Goal: Check status: Check status

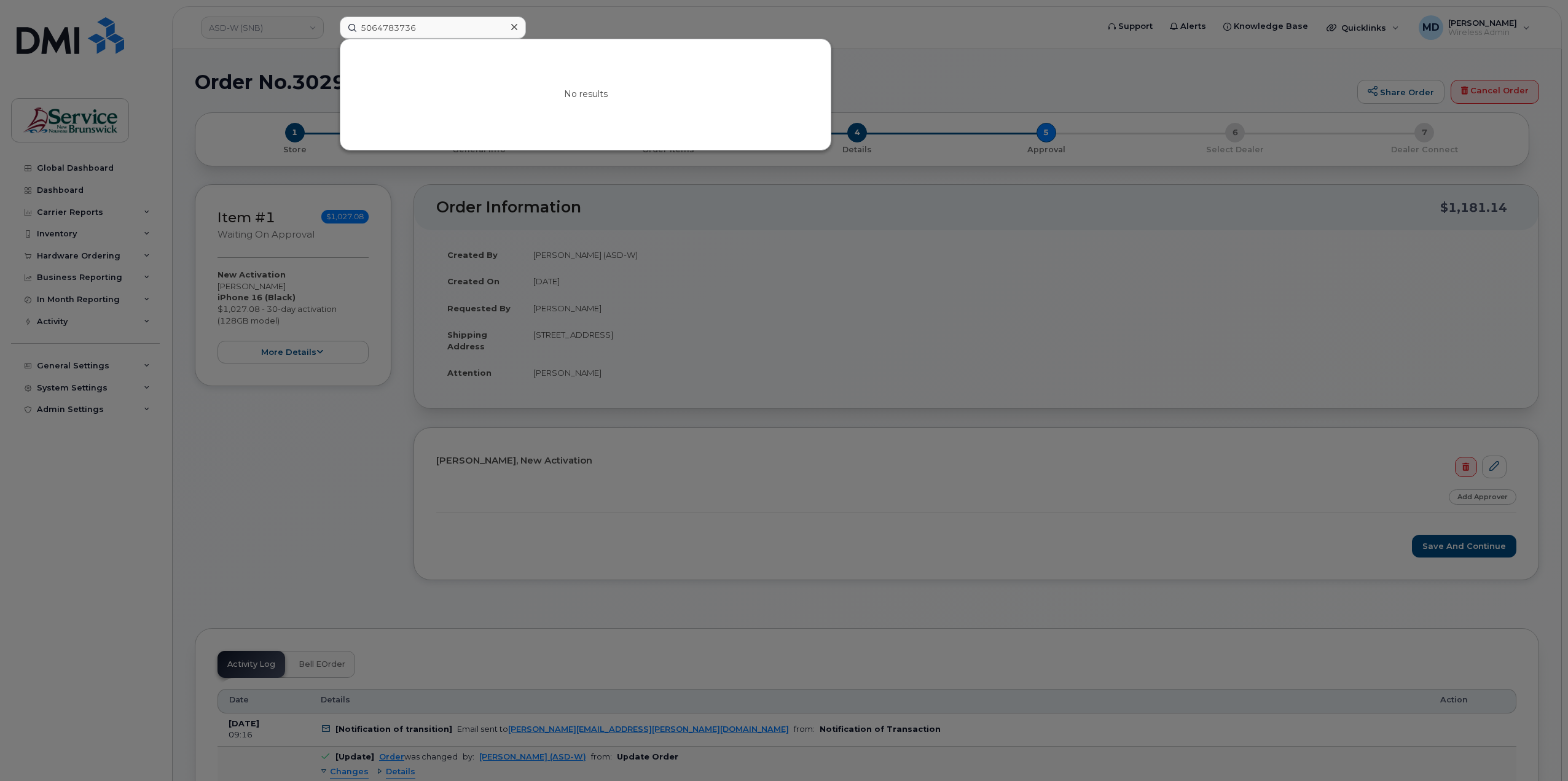
click at [612, 16] on div at bounding box center [784, 390] width 1568 height 781
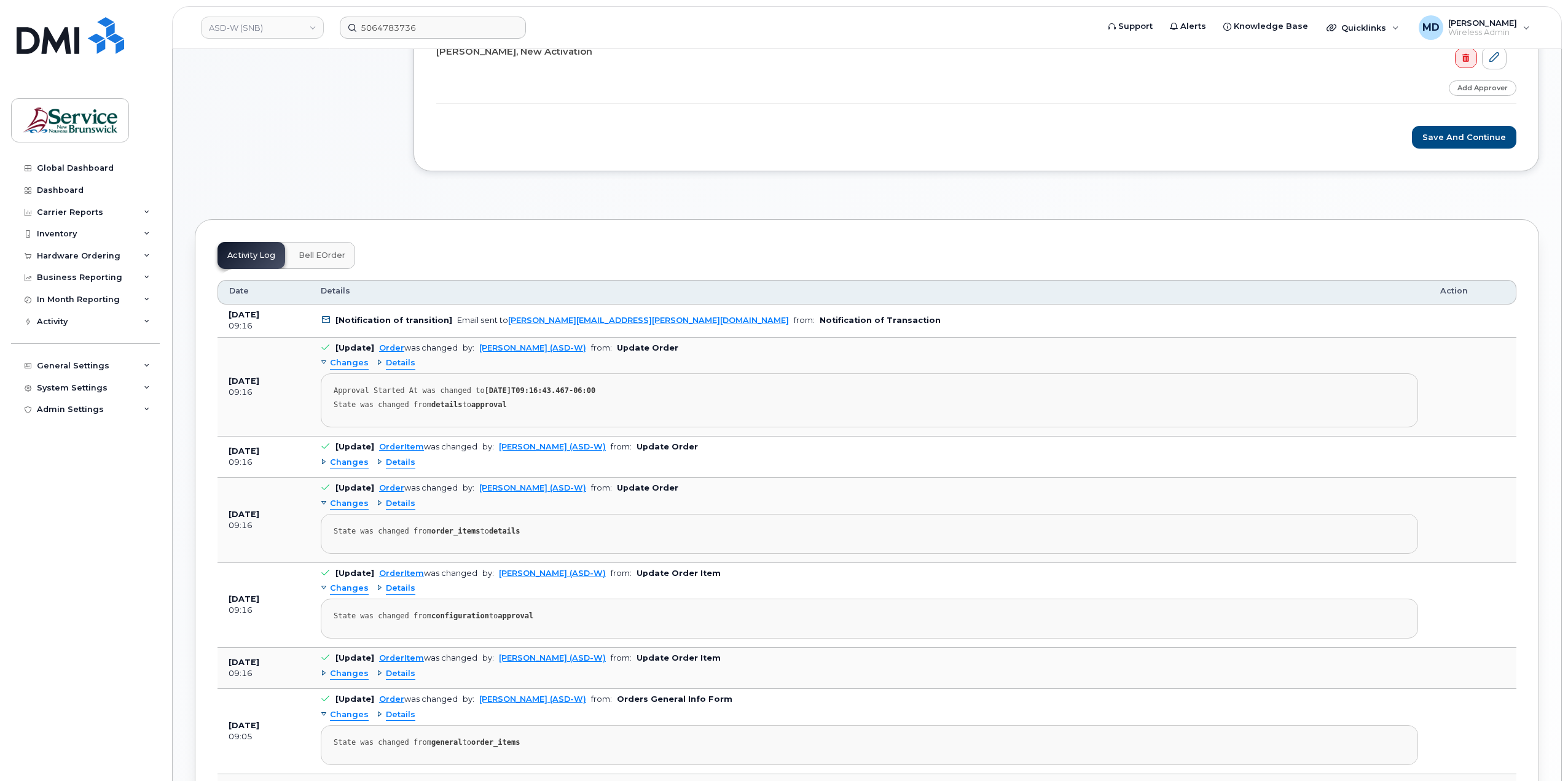
scroll to position [614, 0]
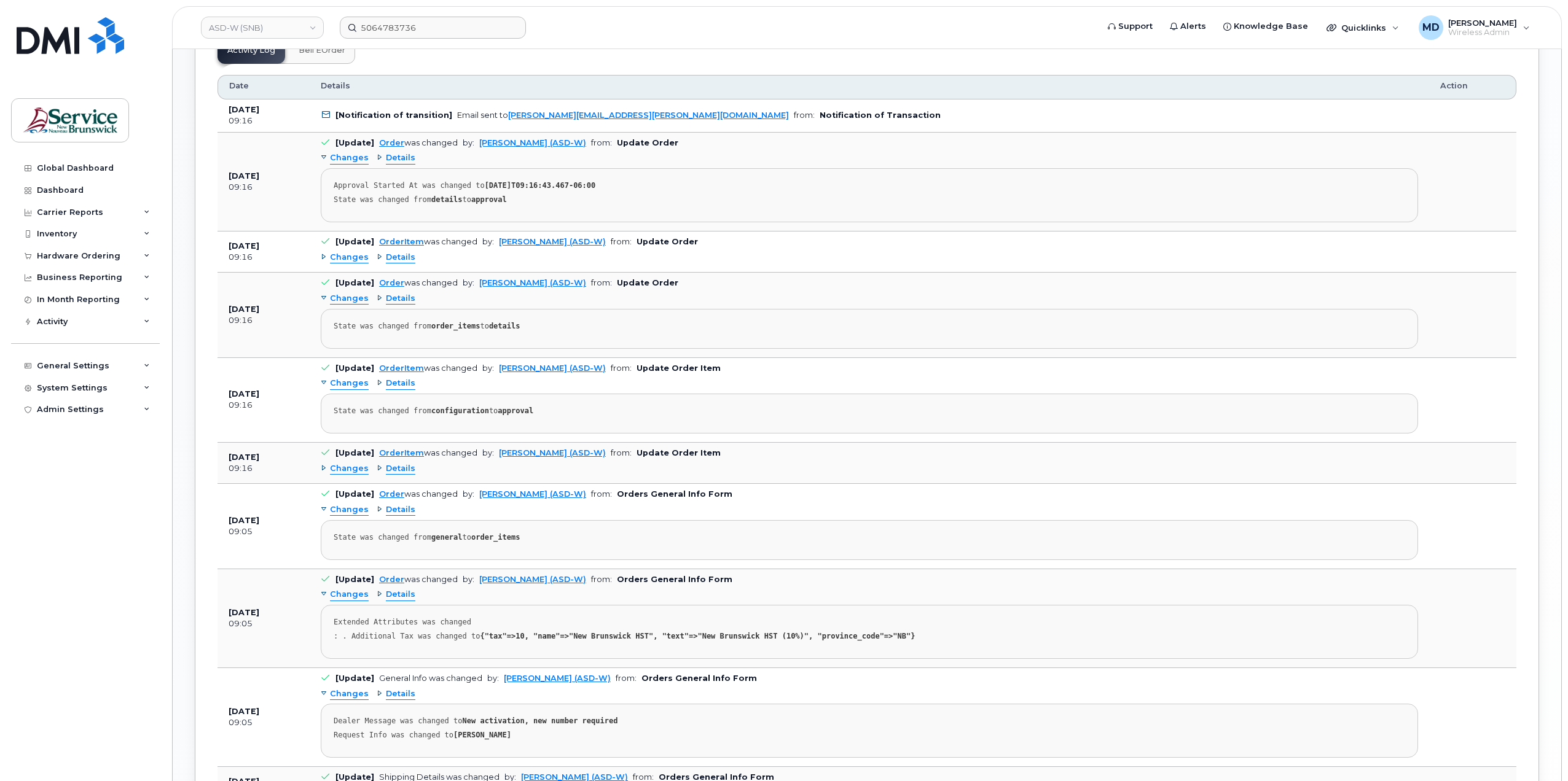
click at [344, 255] on span "Changes" at bounding box center [350, 258] width 39 height 12
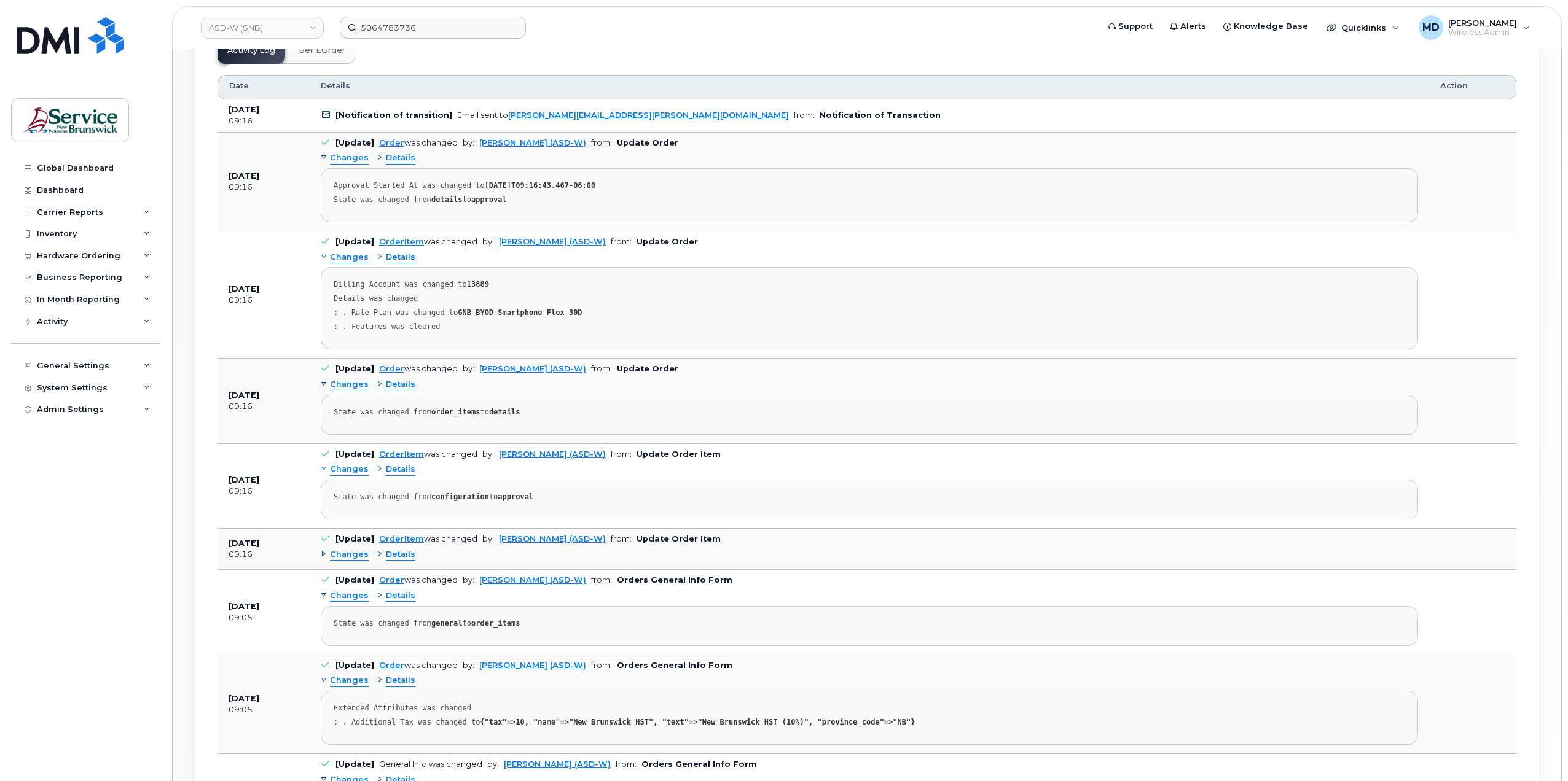
scroll to position [0, 0]
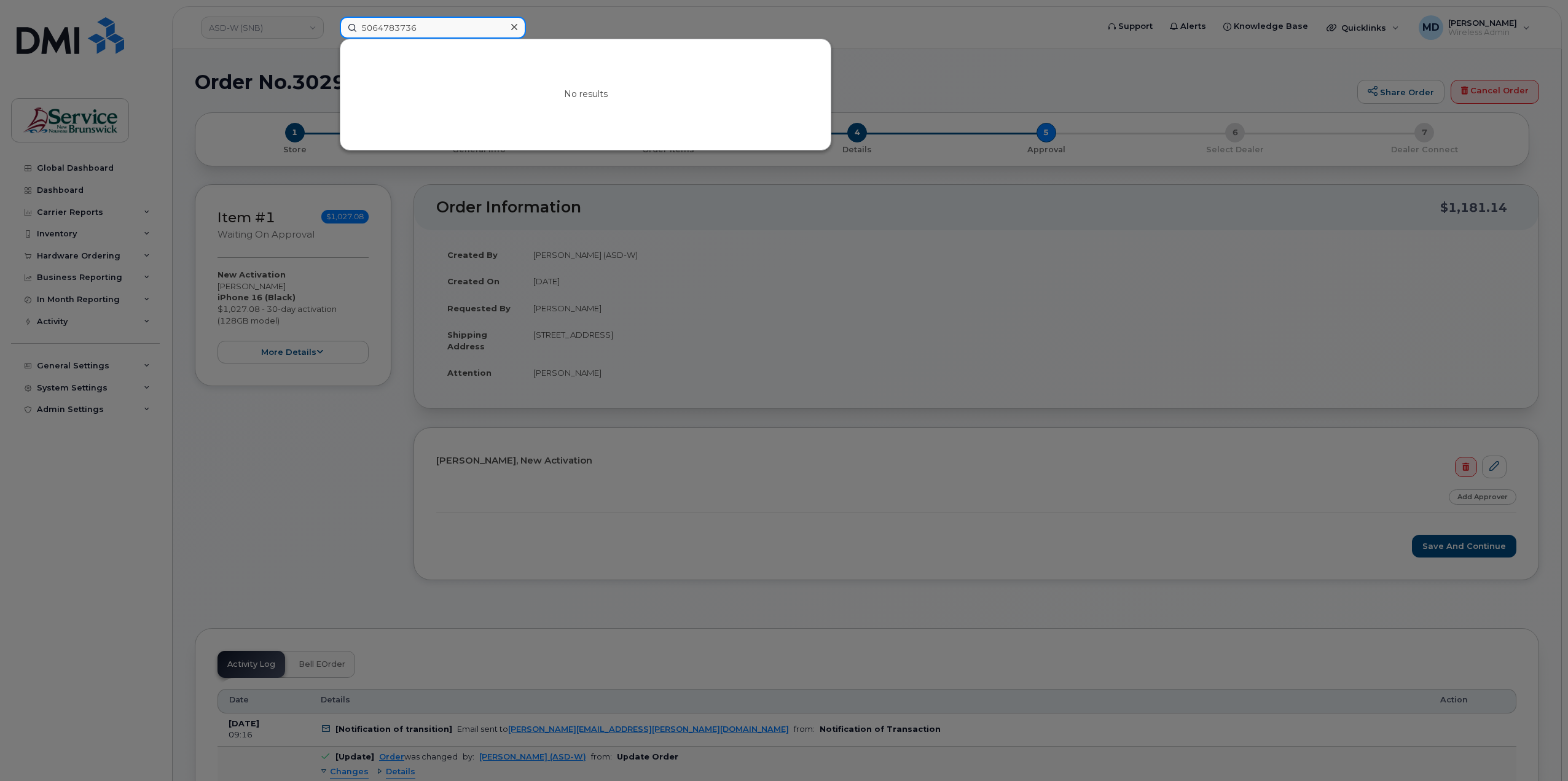
drag, startPoint x: 435, startPoint y: 29, endPoint x: 332, endPoint y: 14, distance: 104.1
click at [332, 17] on div "5064783736 No results" at bounding box center [715, 27] width 769 height 22
click at [249, 433] on div at bounding box center [784, 390] width 1568 height 781
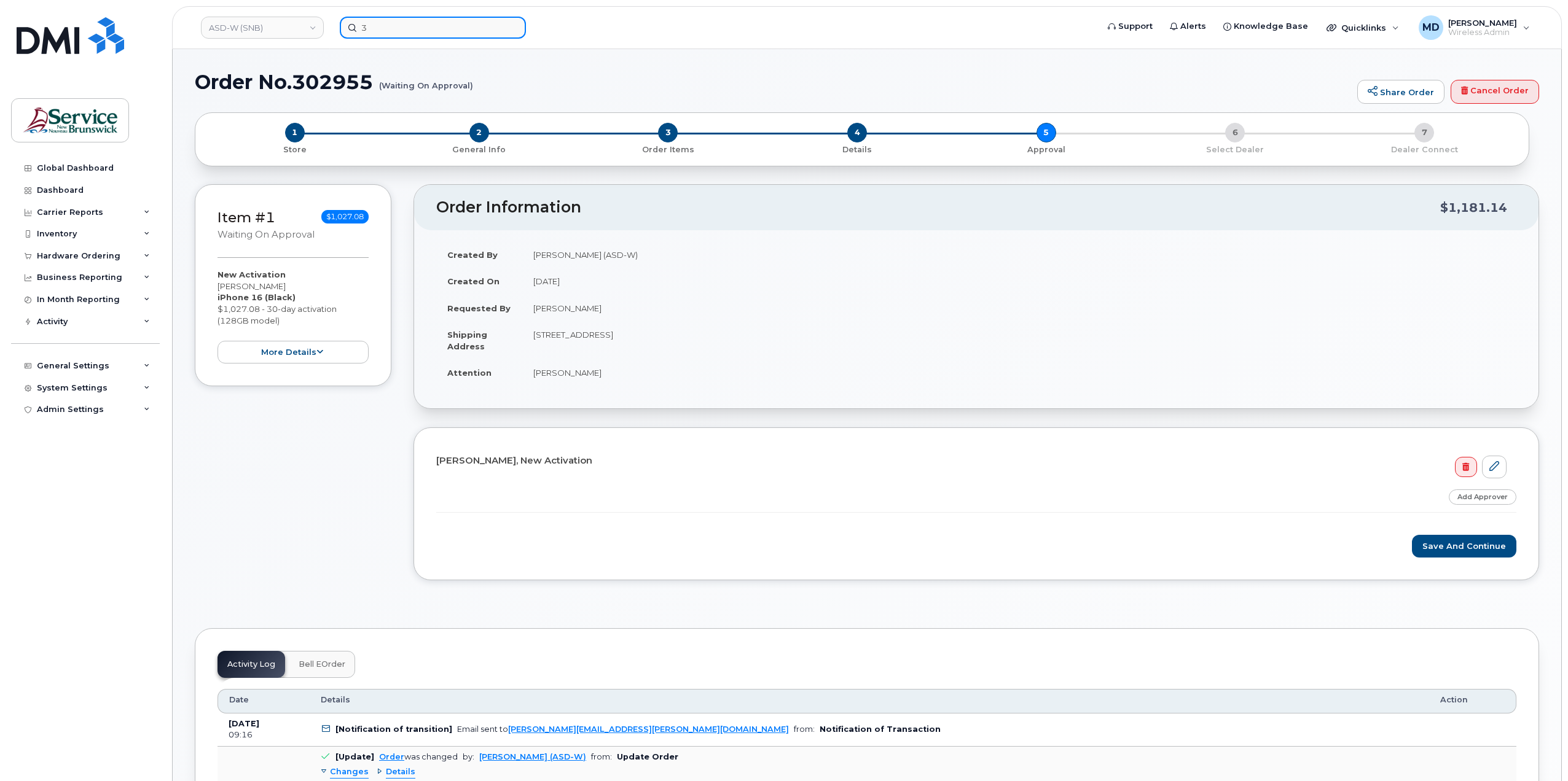
click at [386, 34] on input "3" at bounding box center [433, 27] width 186 height 22
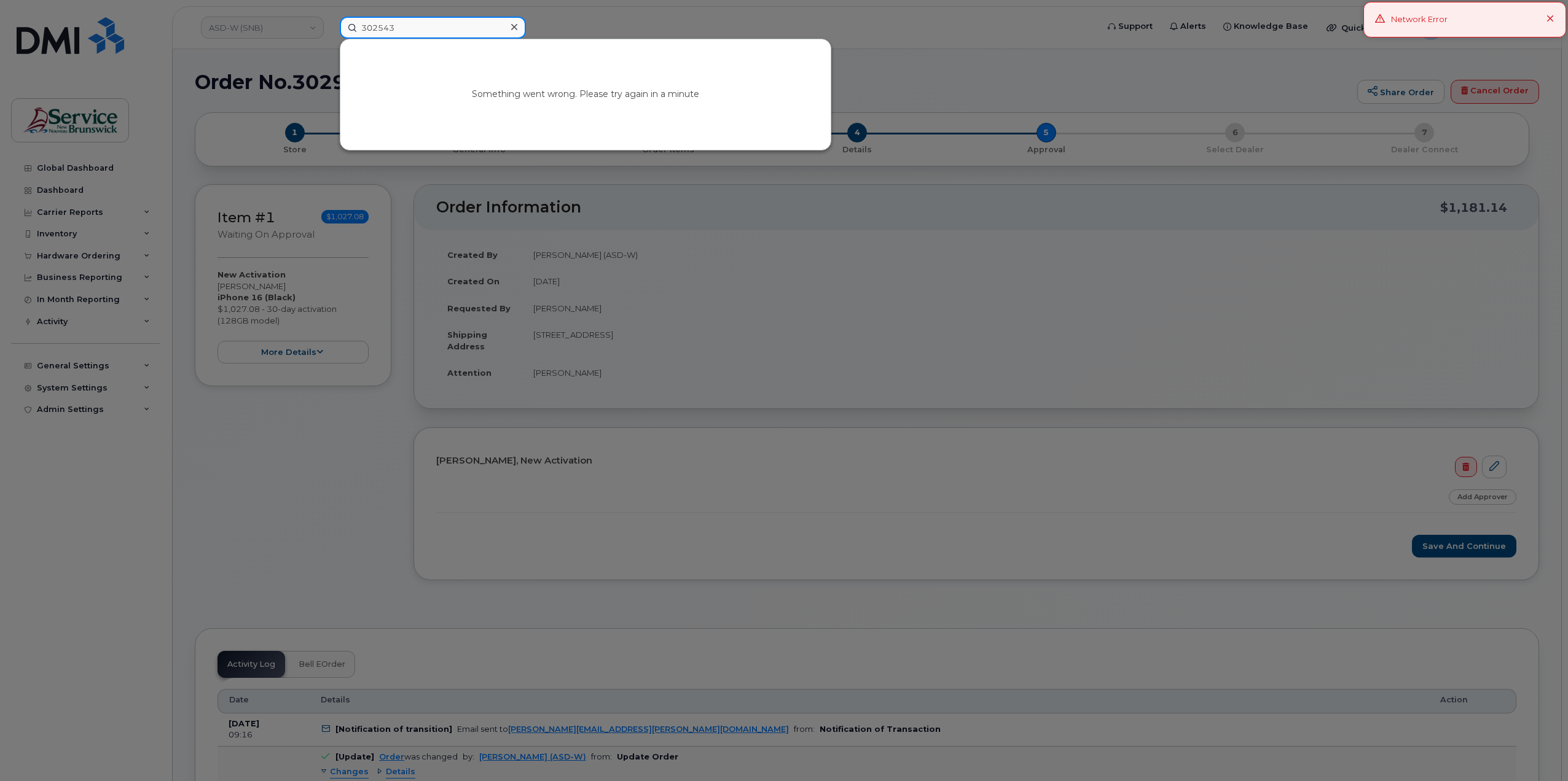
type input "302543"
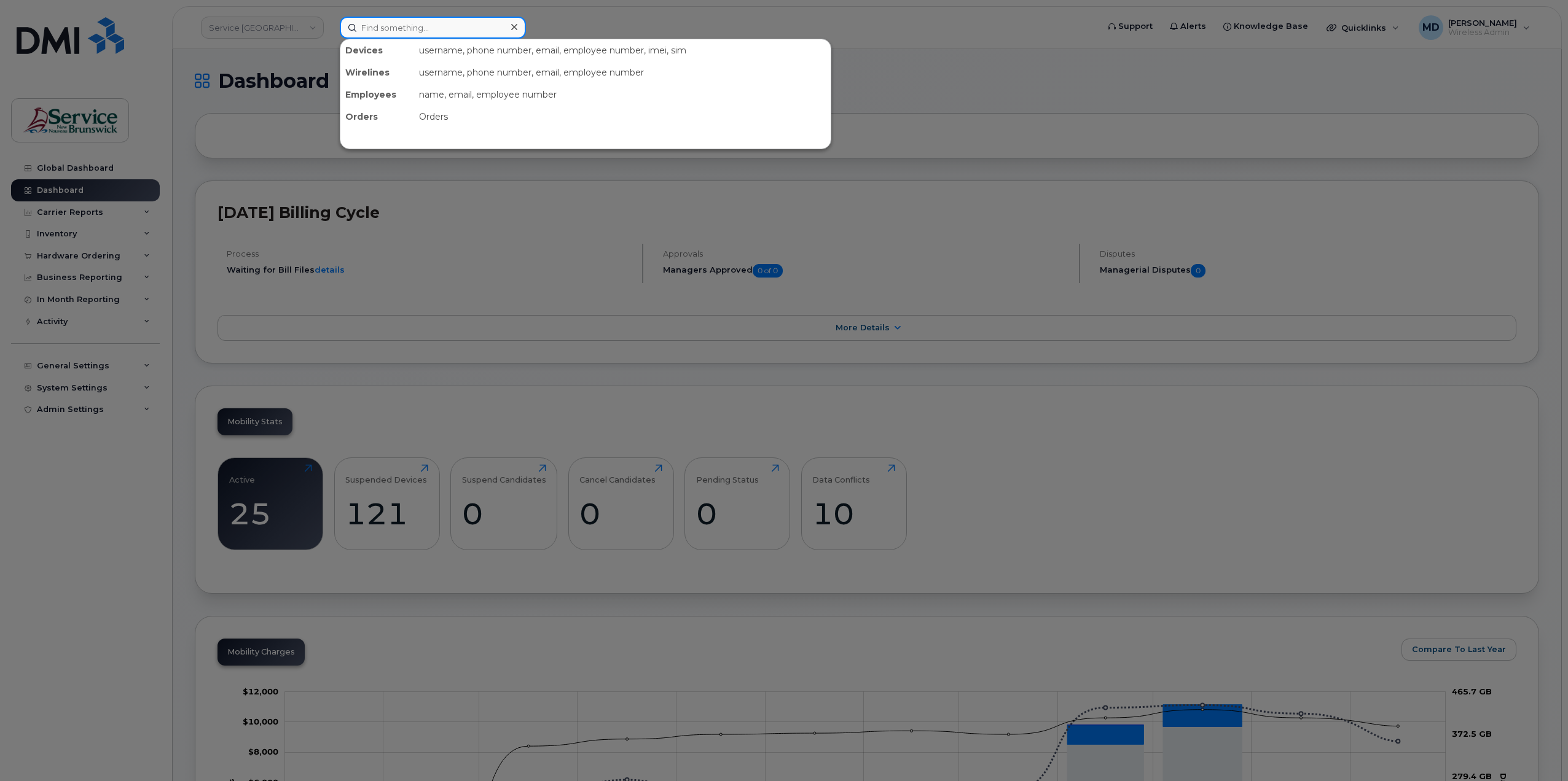
click at [415, 28] on input at bounding box center [433, 27] width 186 height 22
type input "302543"
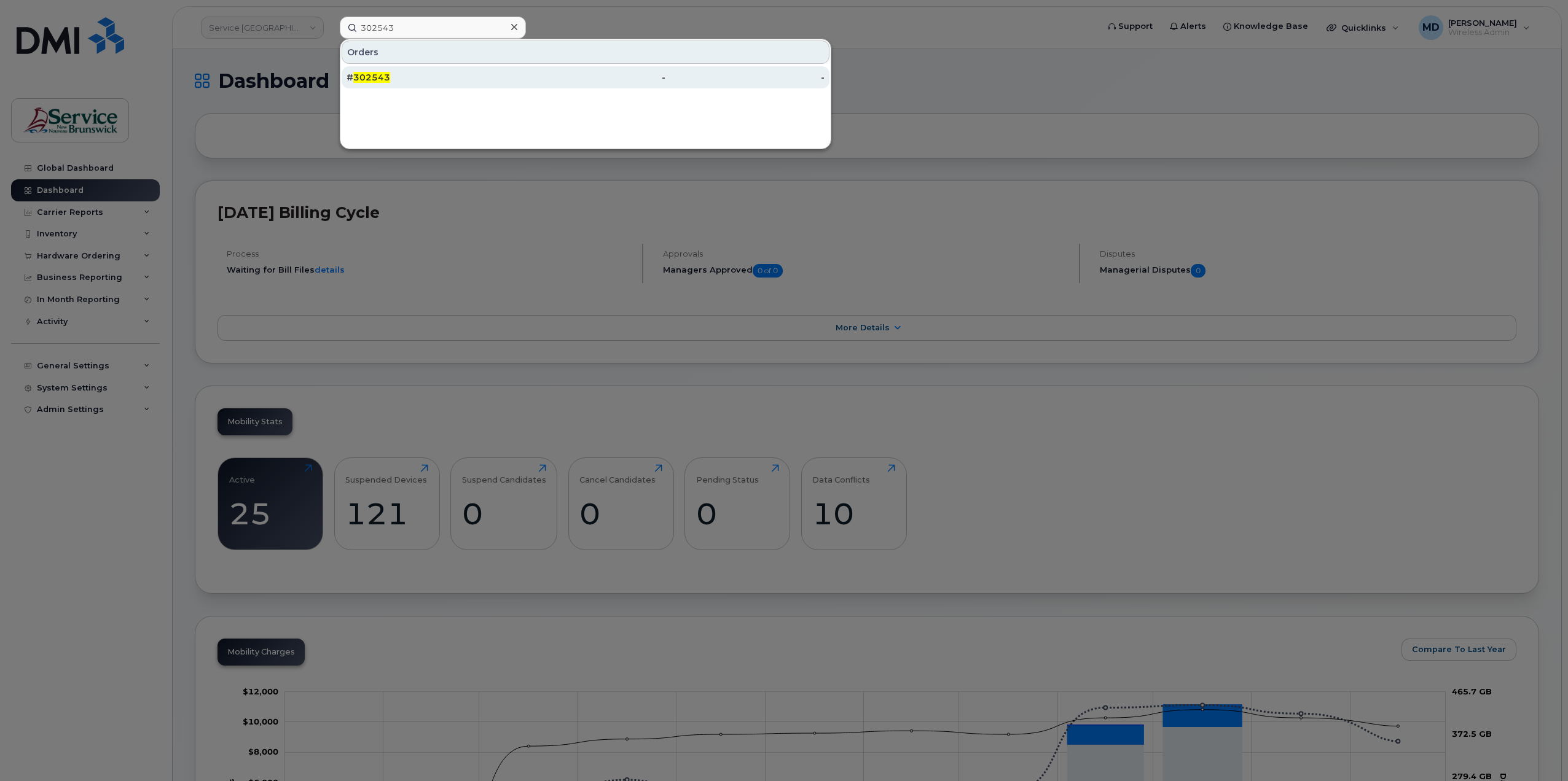
click at [403, 74] on div "# 302543" at bounding box center [426, 77] width 159 height 12
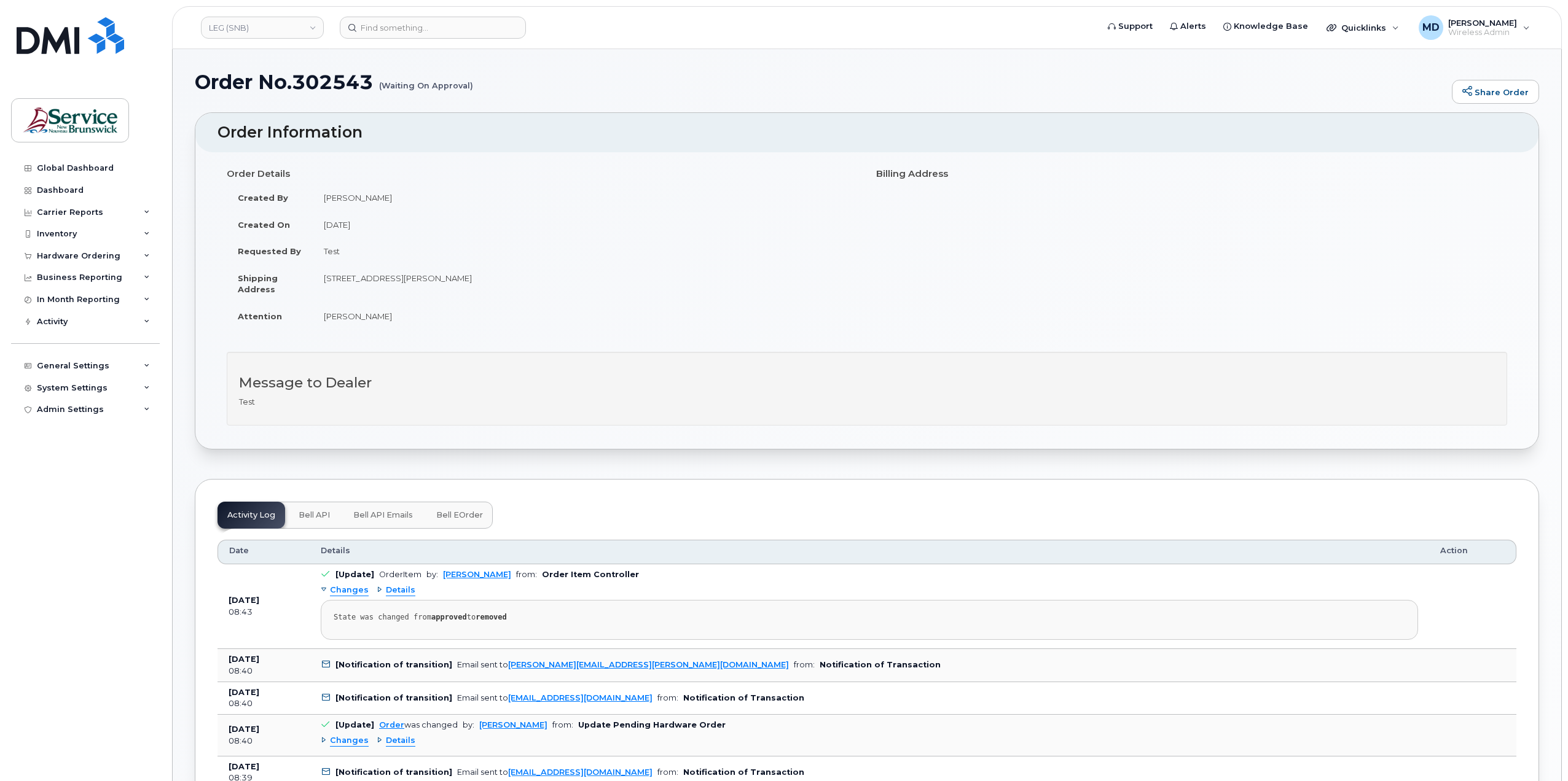
click at [453, 510] on span "Bell eOrder" at bounding box center [459, 515] width 47 height 10
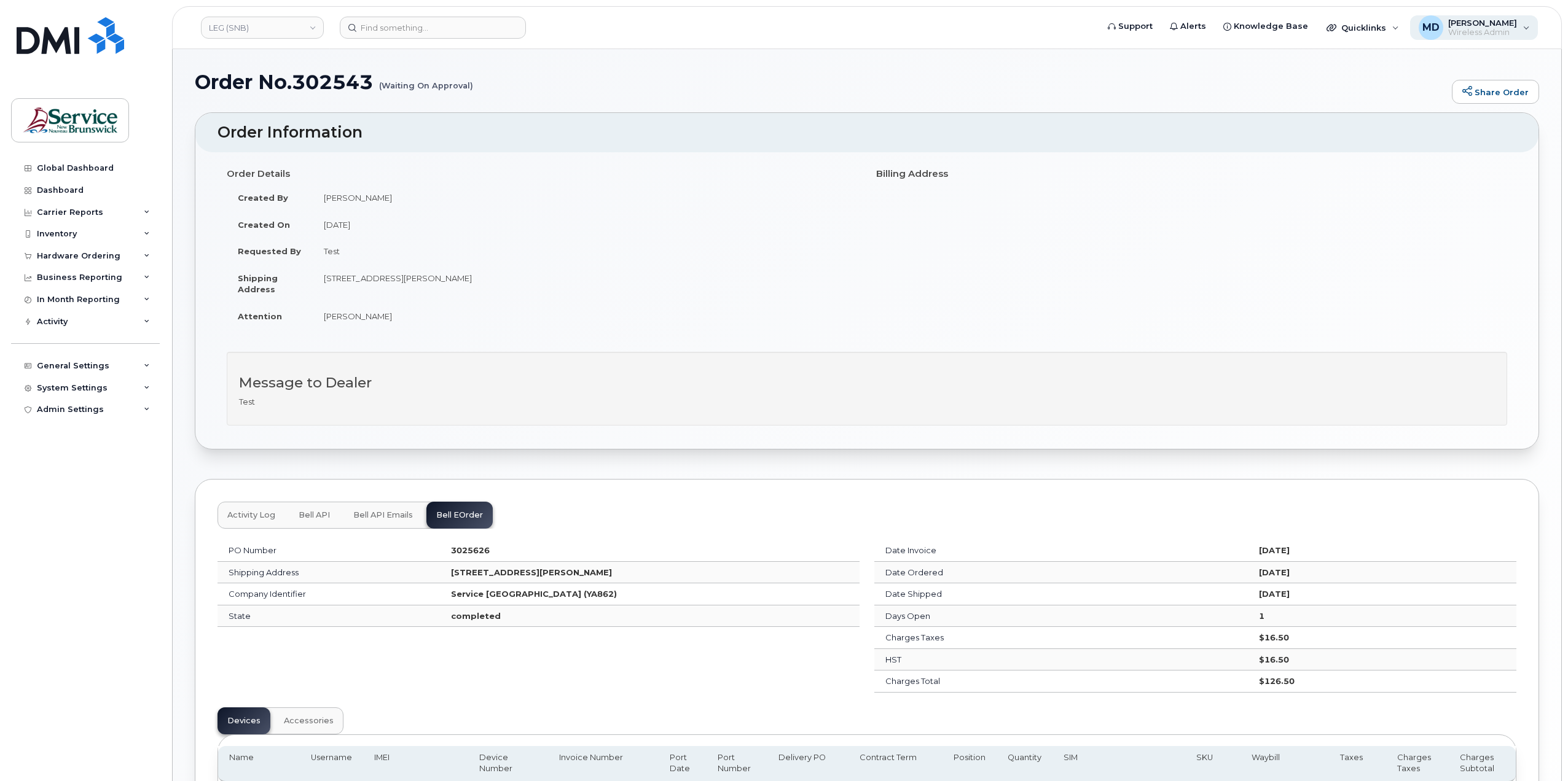
click at [1515, 28] on span "Wireless Admin" at bounding box center [1483, 32] width 69 height 10
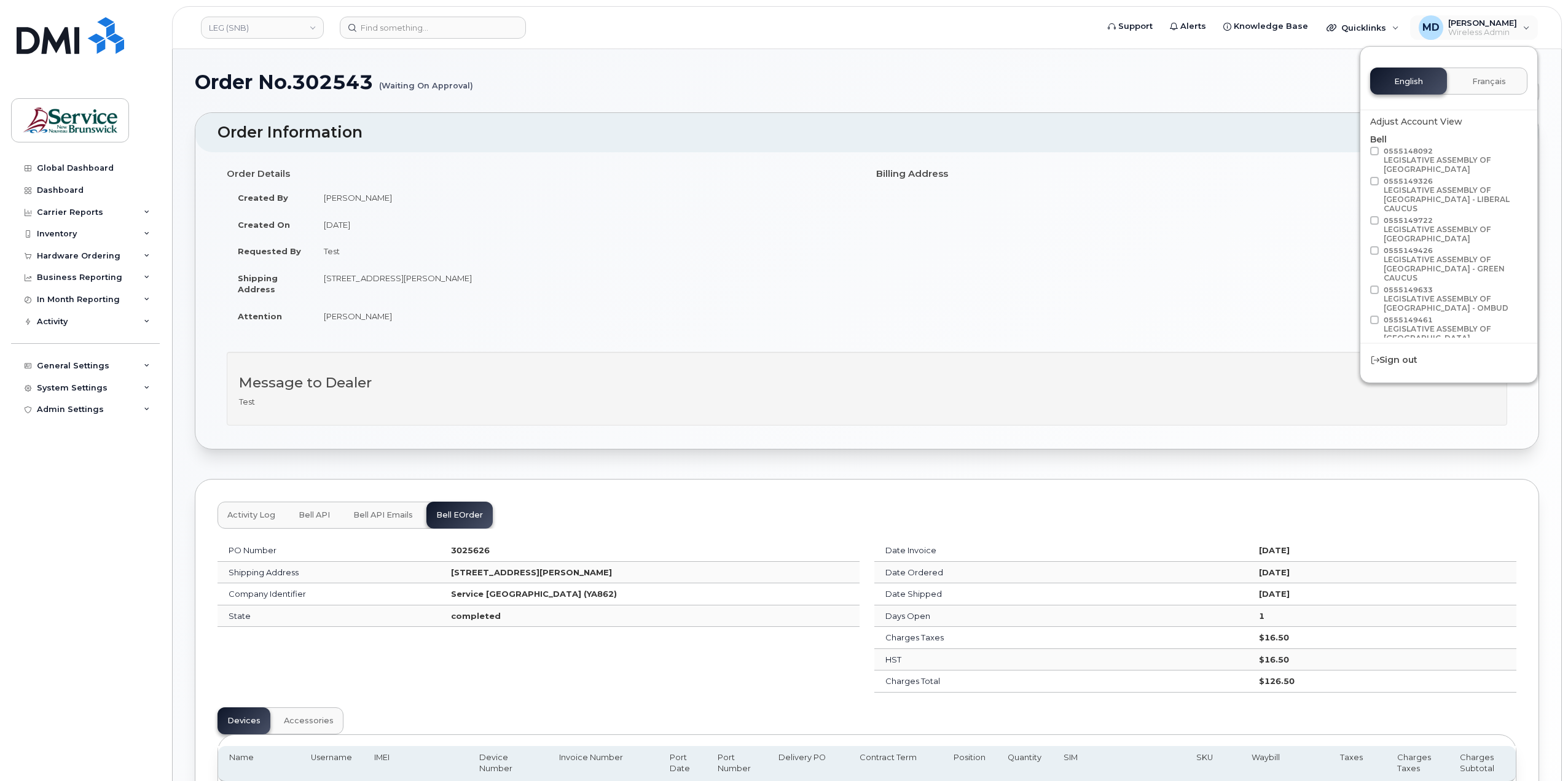
click at [636, 496] on div "Activity Log Bell API Bell API Emails Bell eOrder PO Number 3025626 Shipping Ad…" at bounding box center [867, 686] width 1344 height 413
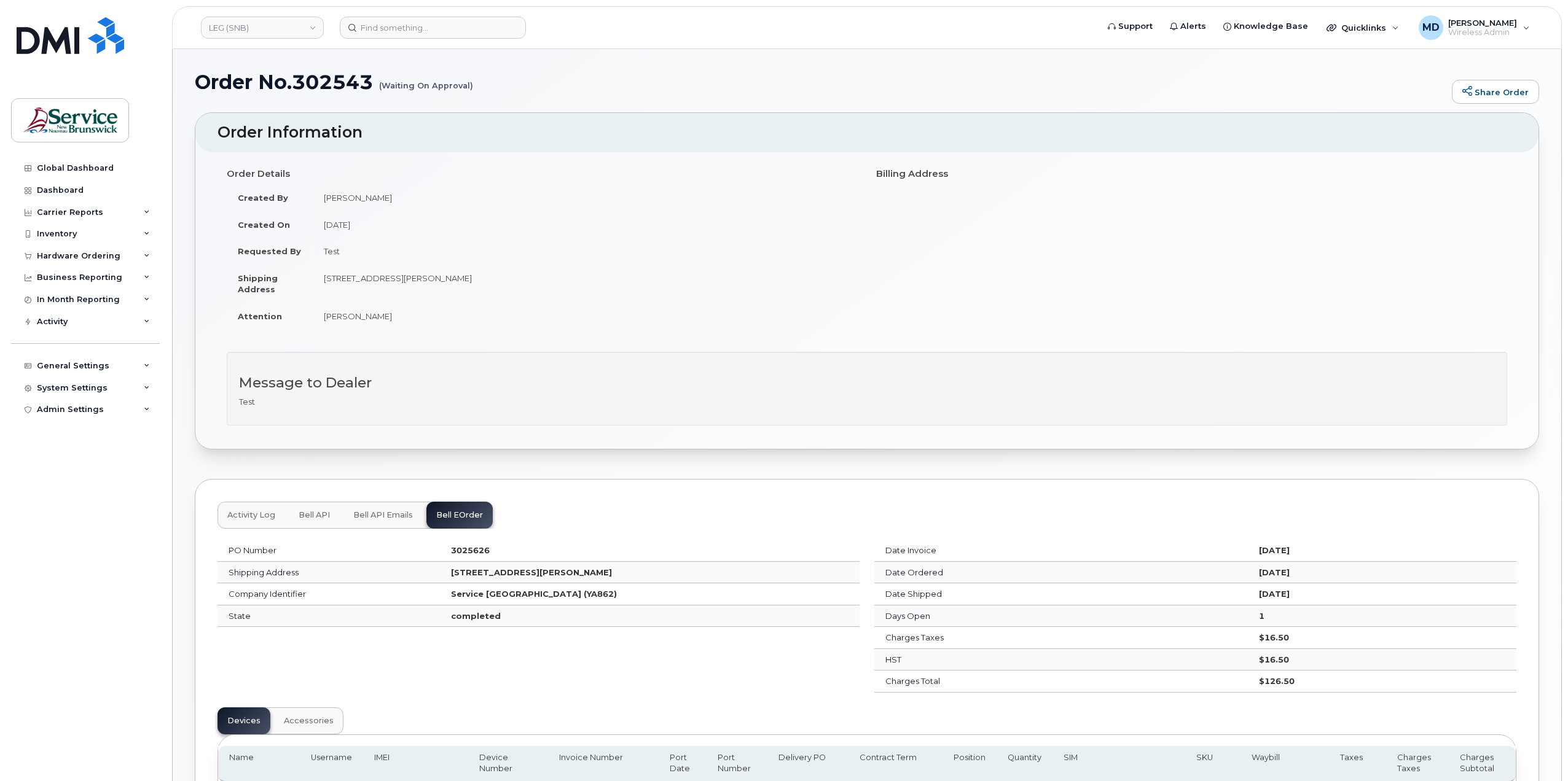
click at [266, 518] on button "Activity Log" at bounding box center [251, 515] width 68 height 27
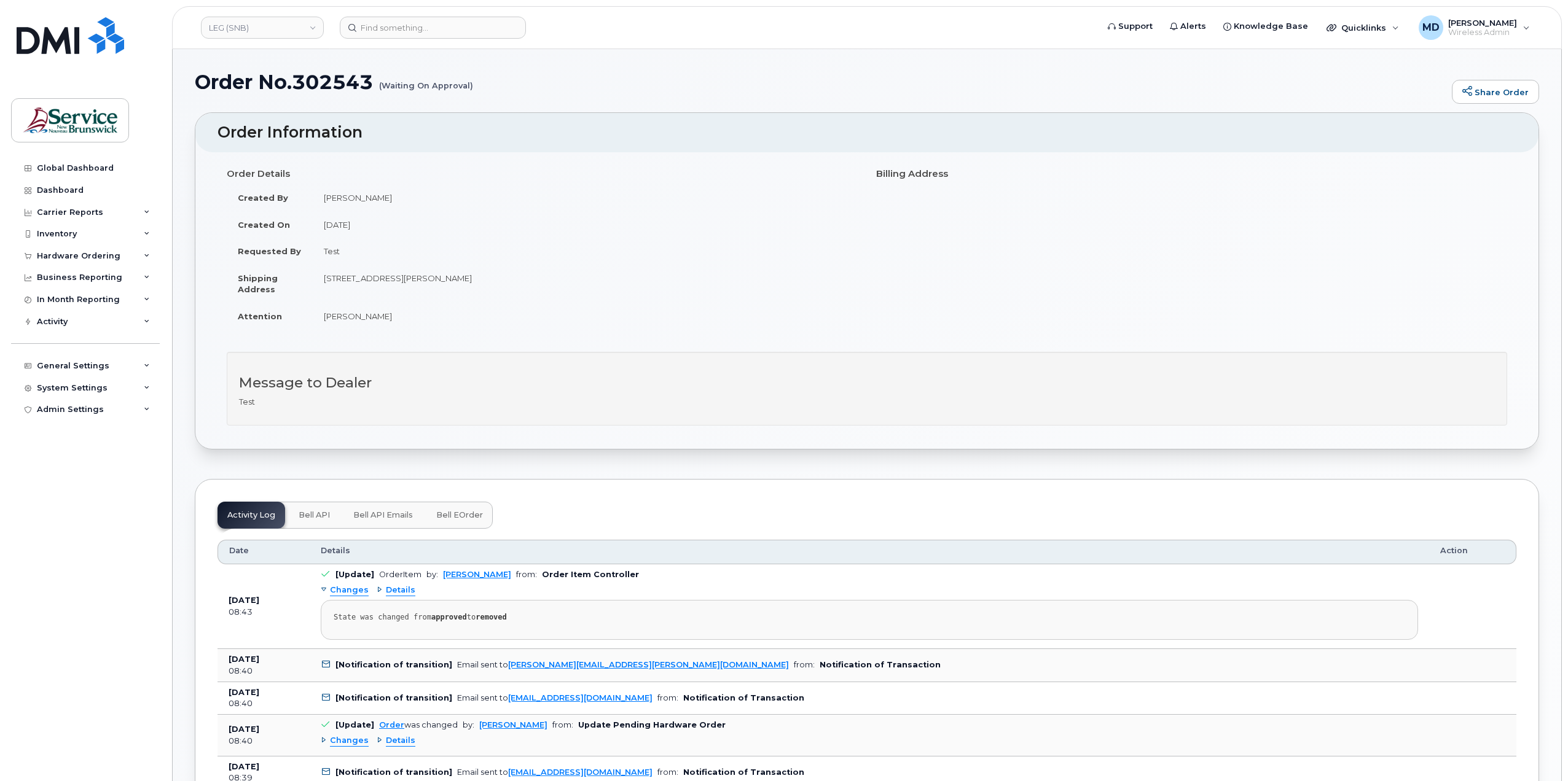
click at [319, 511] on span "Bell API" at bounding box center [315, 515] width 32 height 10
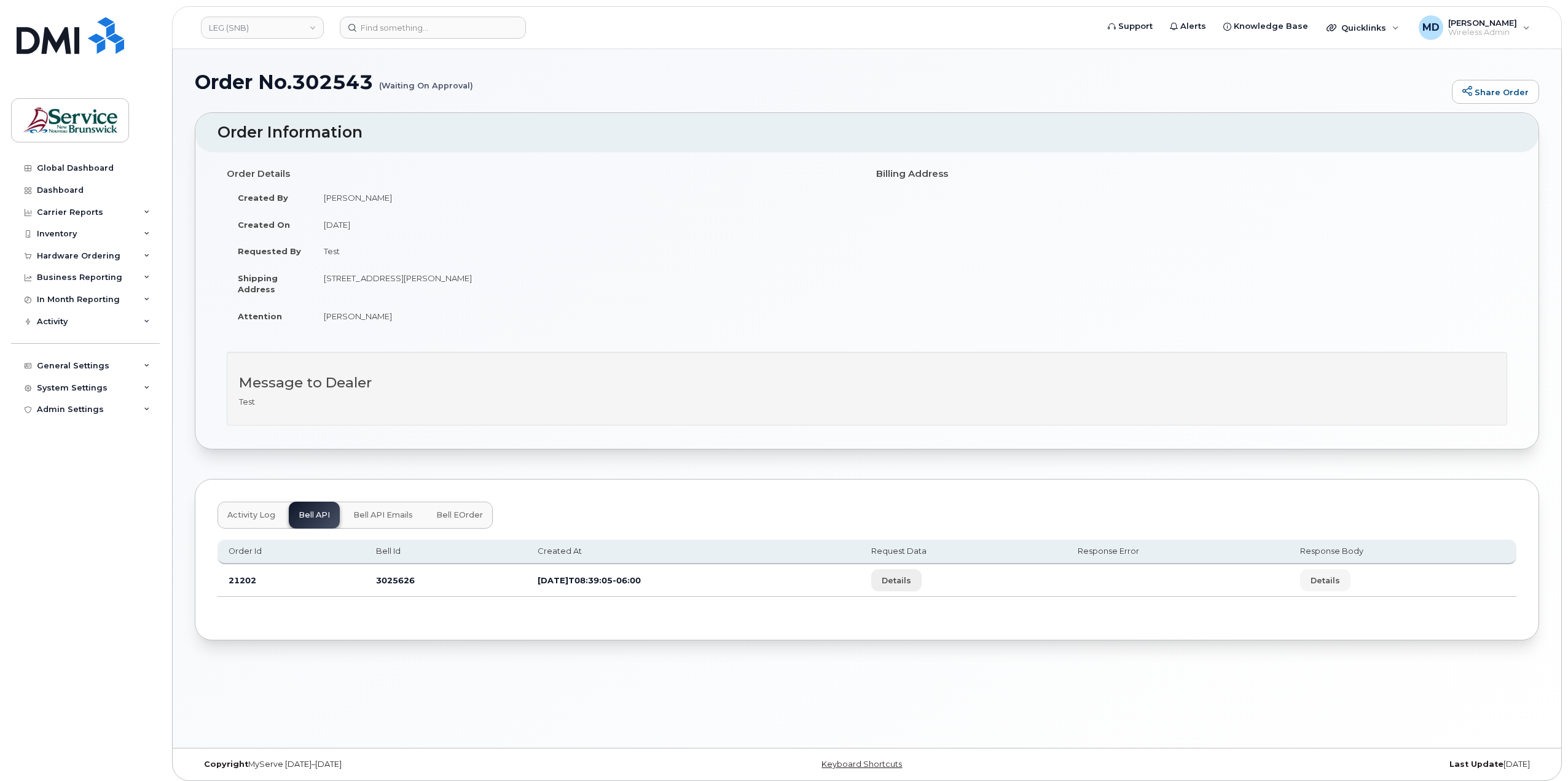
click at [922, 571] on button "Details" at bounding box center [896, 580] width 50 height 22
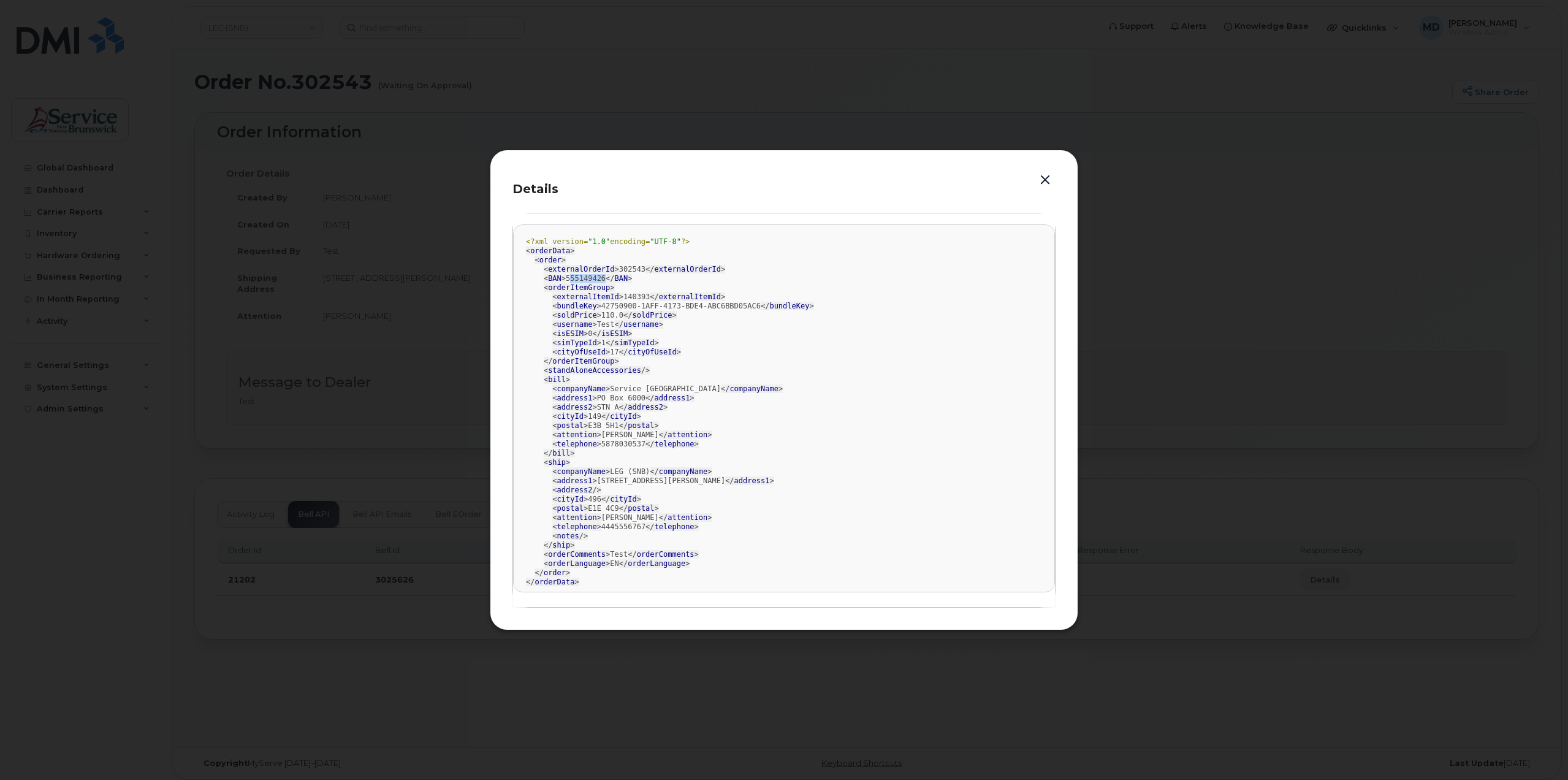
drag, startPoint x: 599, startPoint y: 276, endPoint x: 565, endPoint y: 281, distance: 34.4
click at [565, 281] on div "<?xml version= "1.0" encoding= "UTF-8" ?> < orderData > < order > < externalOrd…" at bounding box center [783, 412] width 516 height 350
click at [590, 279] on div "<?xml version= "1.0" encoding= "UTF-8" ?> < orderData > < order > < externalOrd…" at bounding box center [783, 412] width 516 height 350
drag, startPoint x: 601, startPoint y: 280, endPoint x: 563, endPoint y: 282, distance: 38.1
click at [563, 282] on div "<?xml version= "1.0" encoding= "UTF-8" ?> < orderData > < order > < externalOrd…" at bounding box center [783, 412] width 516 height 350
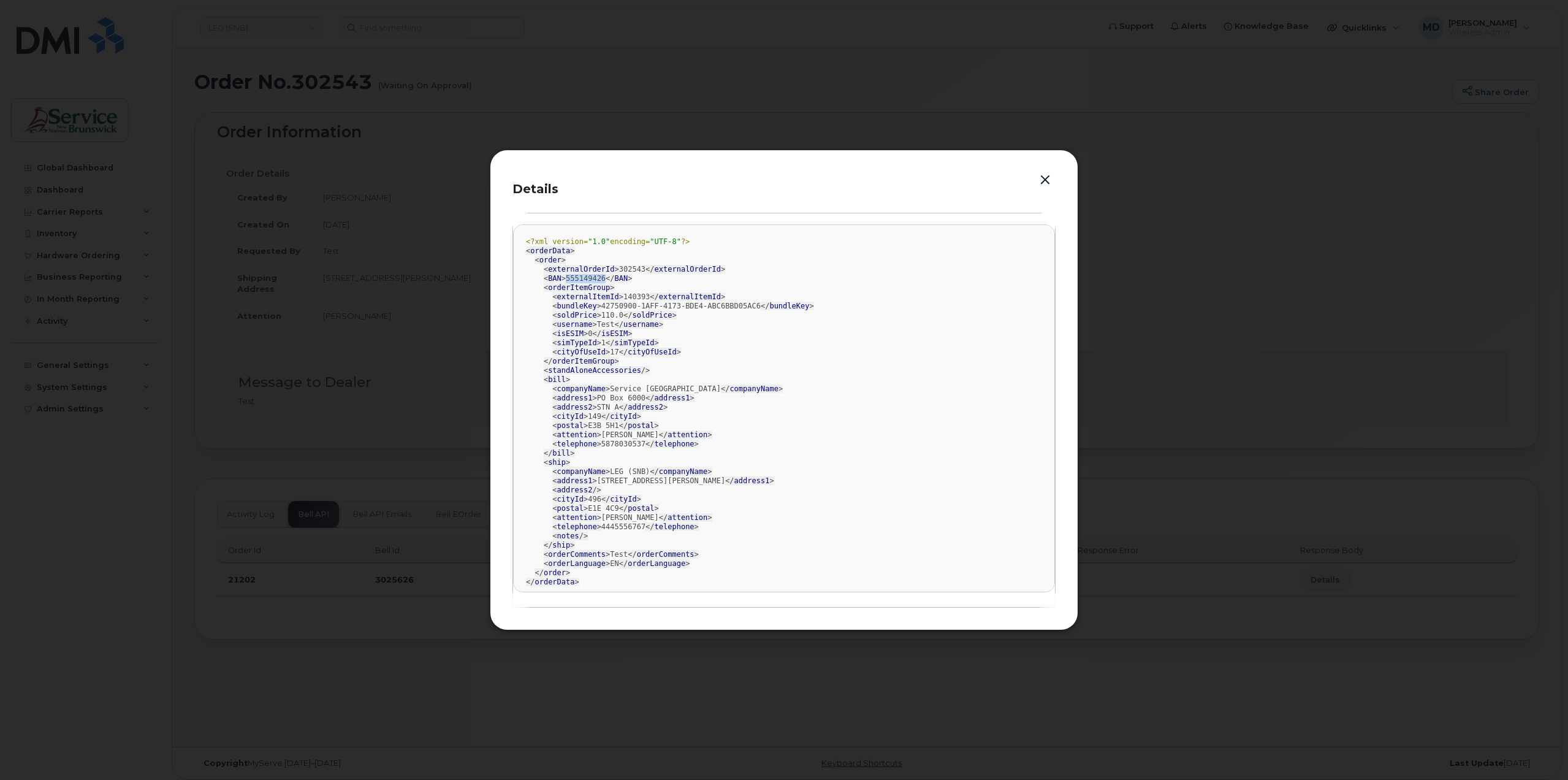
copy div "555149426"
click at [1044, 181] on button "button" at bounding box center [1045, 180] width 19 height 17
